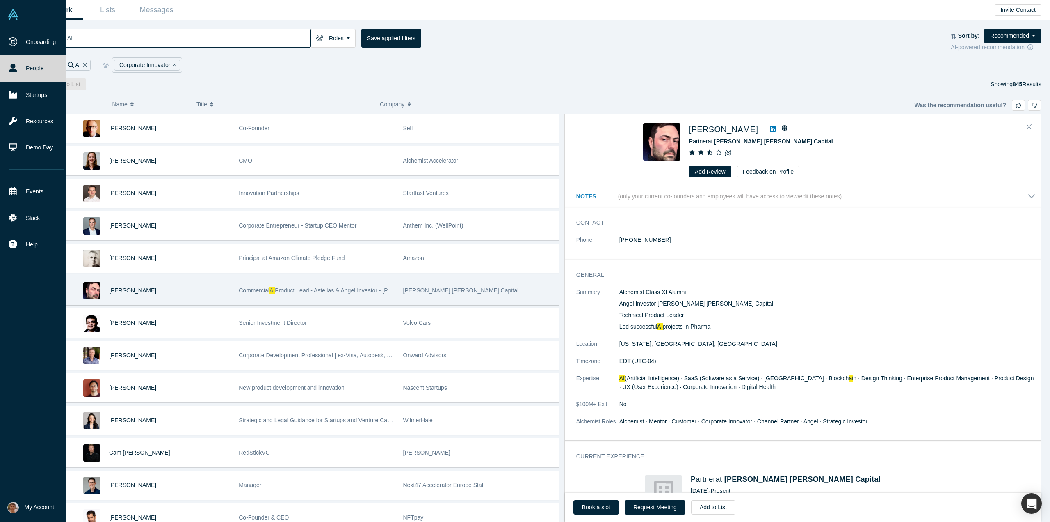
scroll to position [2185, 0]
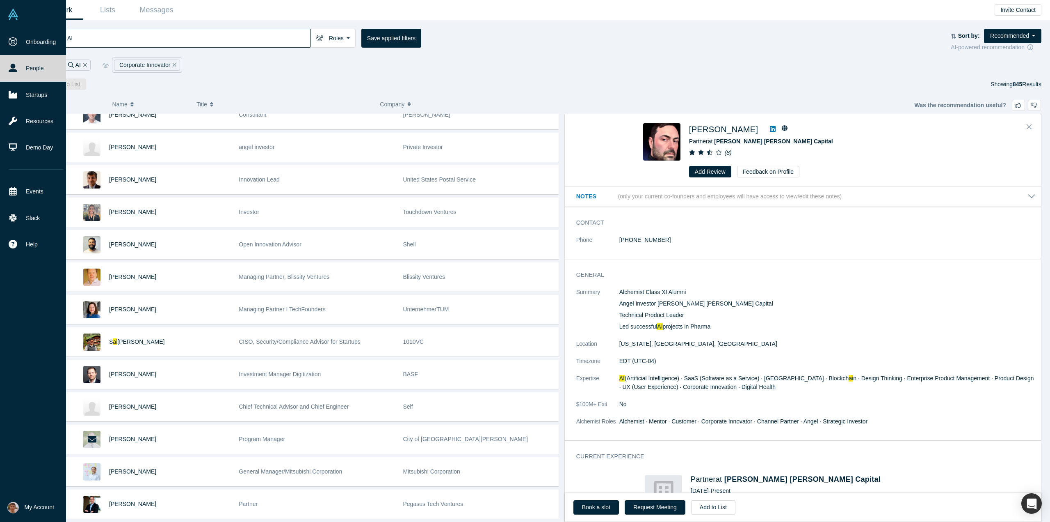
click at [34, 66] on link "People" at bounding box center [36, 68] width 72 height 26
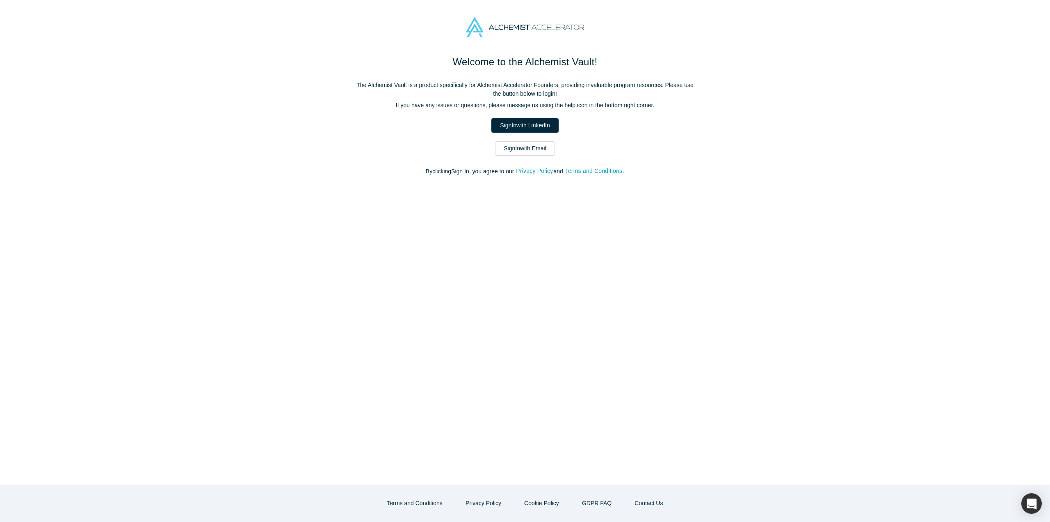
drag, startPoint x: 525, startPoint y: 122, endPoint x: 531, endPoint y: 118, distance: 8.0
click at [525, 122] on link "Sign In with LinkedIn" at bounding box center [525, 125] width 67 height 14
